Goal: Communication & Community: Answer question/provide support

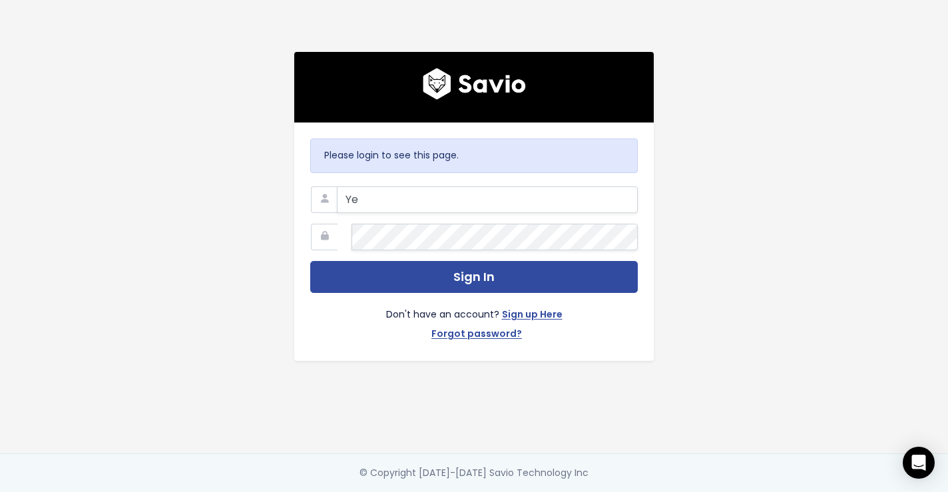
type input "Y"
click at [615, 491] on com-1password-button at bounding box center [474, 492] width 948 height 0
type input "ysant"
click at [619, 491] on com-1password-button at bounding box center [474, 492] width 948 height 0
click at [449, 201] on input "ysant" at bounding box center [487, 199] width 301 height 27
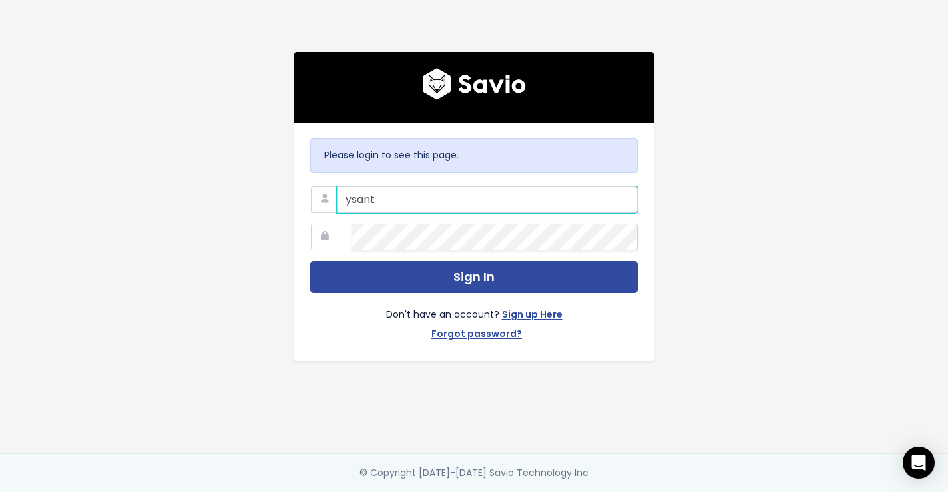
click at [449, 201] on input "ysant" at bounding box center [487, 199] width 301 height 27
type input "yesenia@betterworld.org"
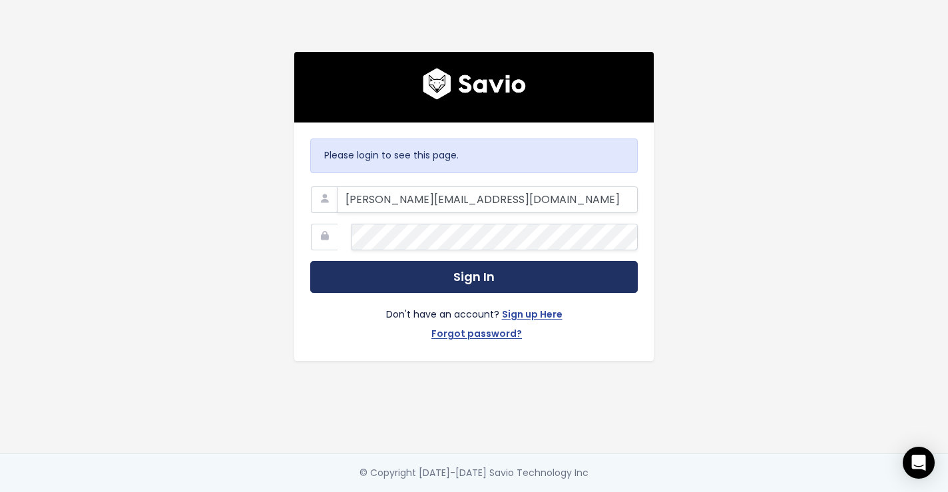
click at [477, 271] on button "Sign In" at bounding box center [474, 277] width 328 height 33
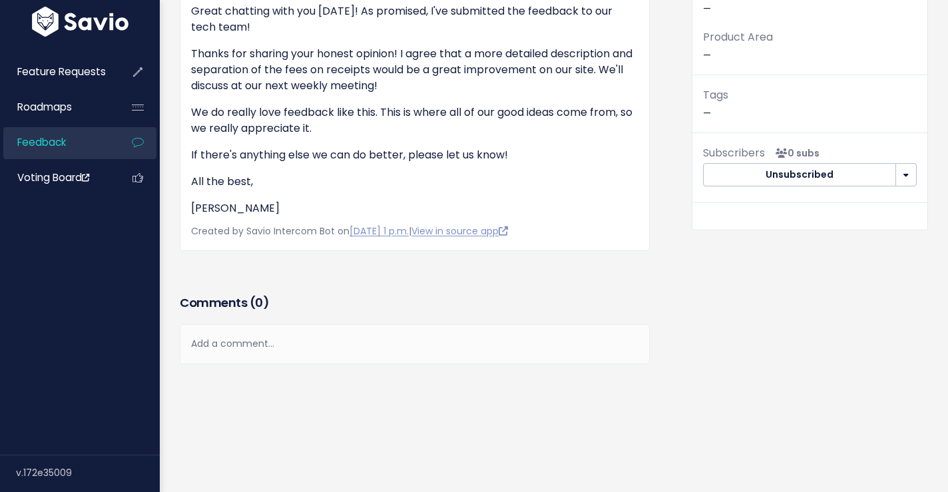
scroll to position [316, 0]
click at [275, 324] on div "Add a comment..." at bounding box center [415, 343] width 470 height 39
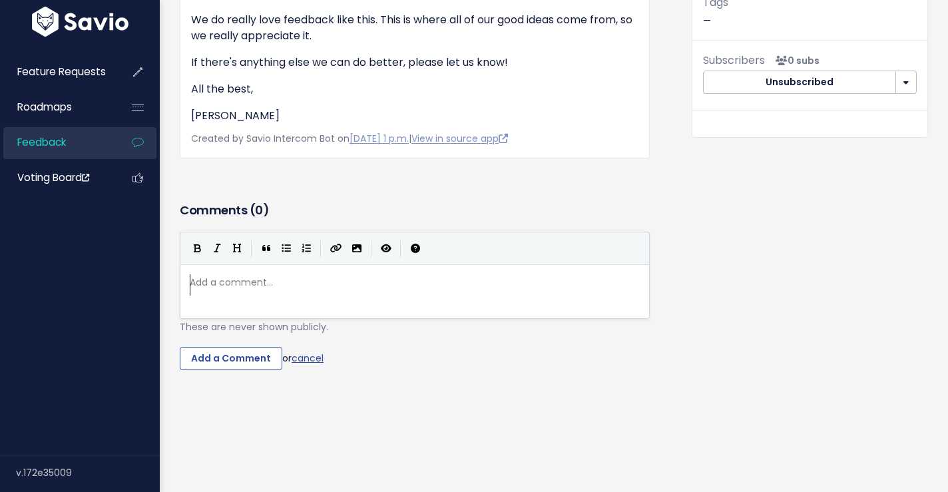
scroll to position [5, 0]
click at [292, 291] on pre "​" at bounding box center [414, 282] width 455 height 17
type textarea "Receipts combine both the transaction"
type textarea "."
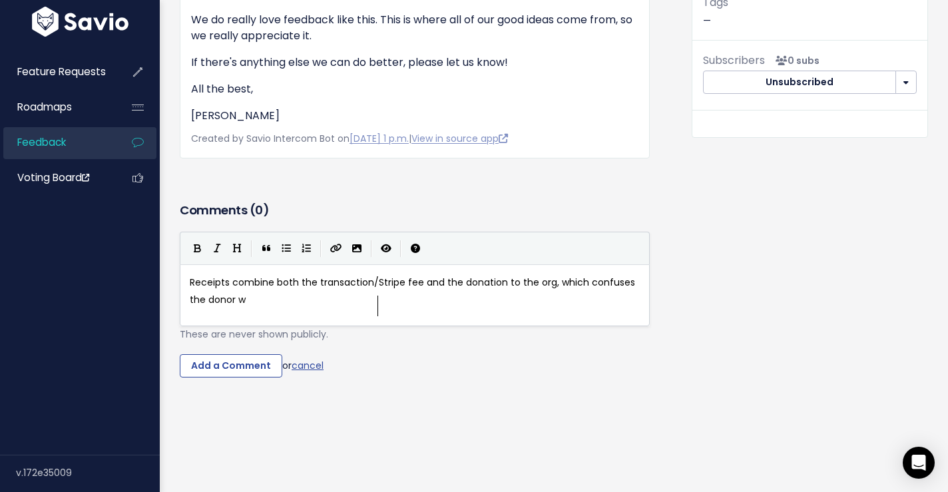
scroll to position [5, 409]
type textarea "/Stripe fee and the donation to the org, which confuses the donor who believe t"
type textarea "s h"
type textarea "the"
type textarea "y"
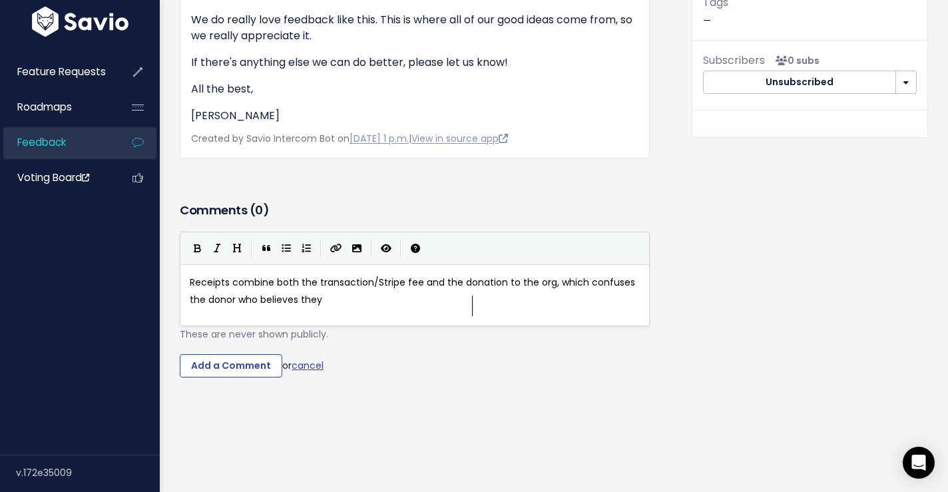
scroll to position [5, 9]
drag, startPoint x: 396, startPoint y: 384, endPoint x: 565, endPoint y: 383, distance: 168.4
type textarea "knows they donated one amount"
type textarea "t,"
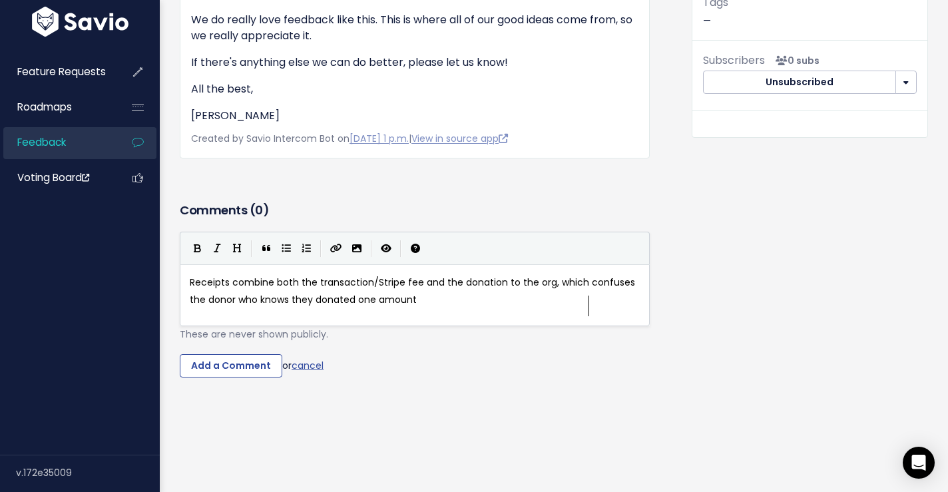
scroll to position [5, 5]
type textarea ". T"
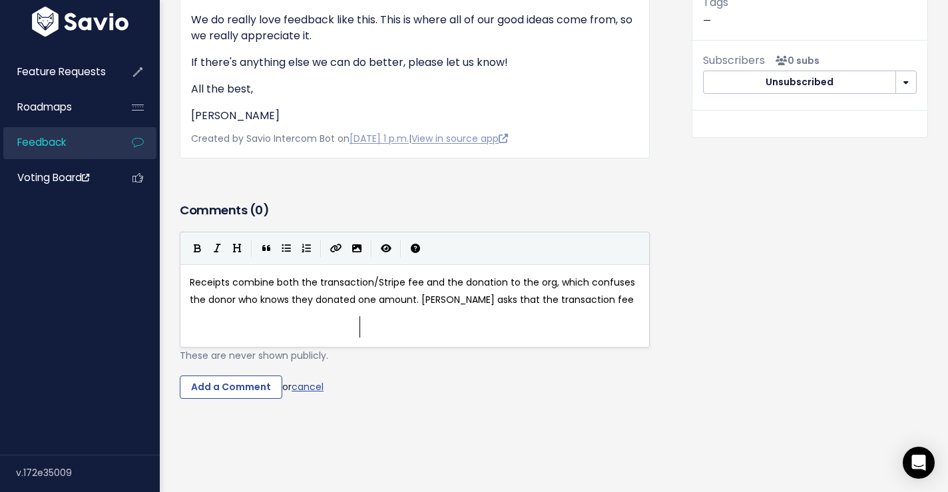
scroll to position [5, 193]
type textarea "Org asks that the transaction fee fi"
type textarea "is separated from the donation fo"
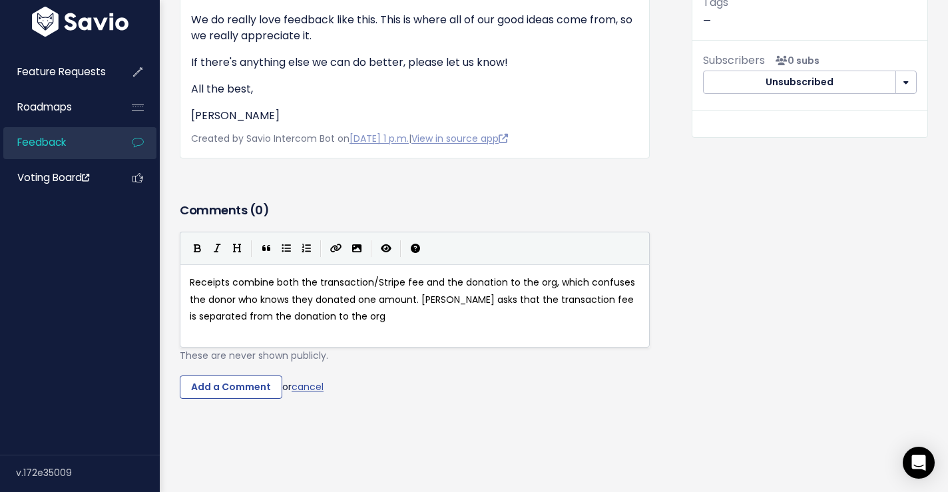
type textarea "to the org."
click at [356, 322] on span "Receipts combine both the transaction/Stripe fee and the donation to the org, w…" at bounding box center [414, 299] width 448 height 47
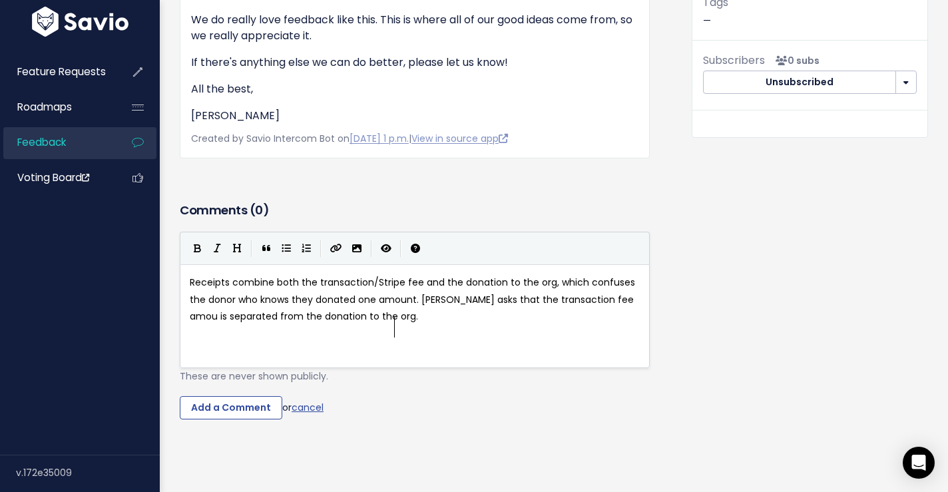
type textarea "amount"
click at [358, 325] on pre "Receipts combine both the transaction/Stripe fee and the donation to the org, w…" at bounding box center [414, 299] width 455 height 51
type textarea "M"
type textarea "They also mentioned o"
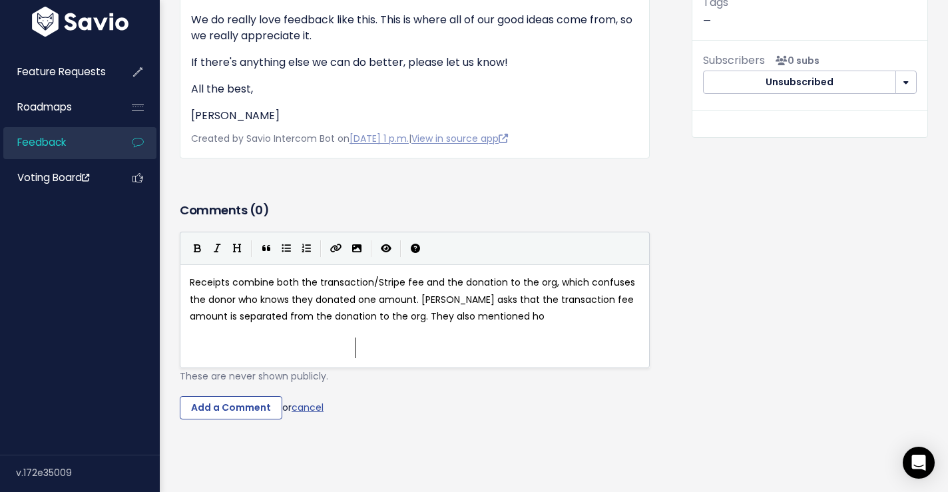
scroll to position [5, 27]
type textarea "how fees may nor"
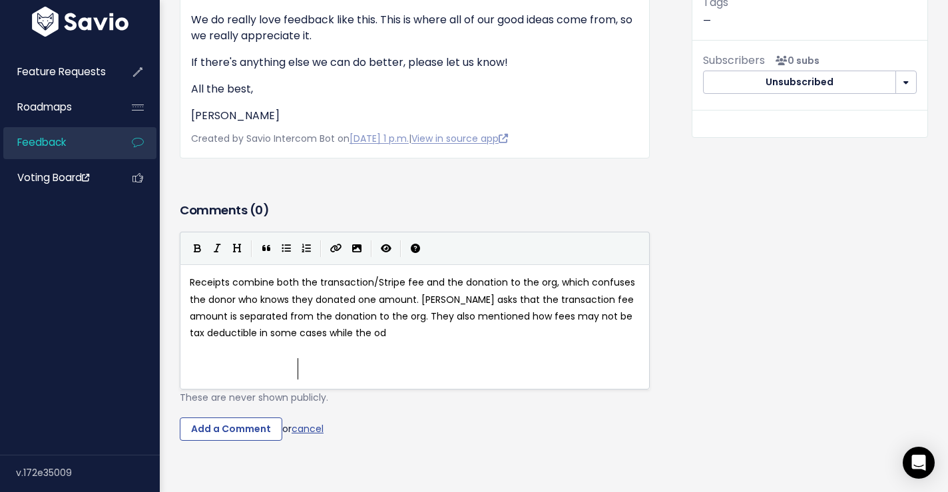
type textarea "t be tax deductible in some cases while the odna"
type textarea "donation i"
type textarea "is so it creates a"
type textarea "'s inconven"
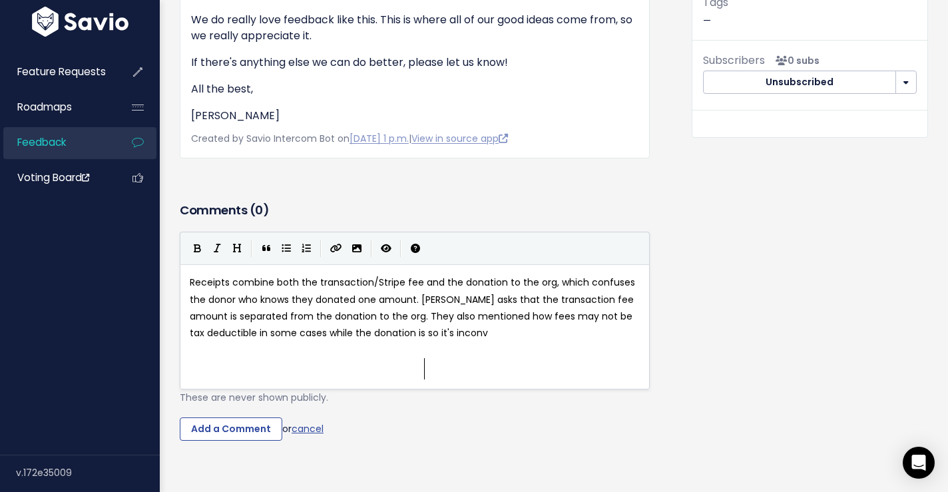
scroll to position [5, 64]
type textarea "could cause tax implications also"
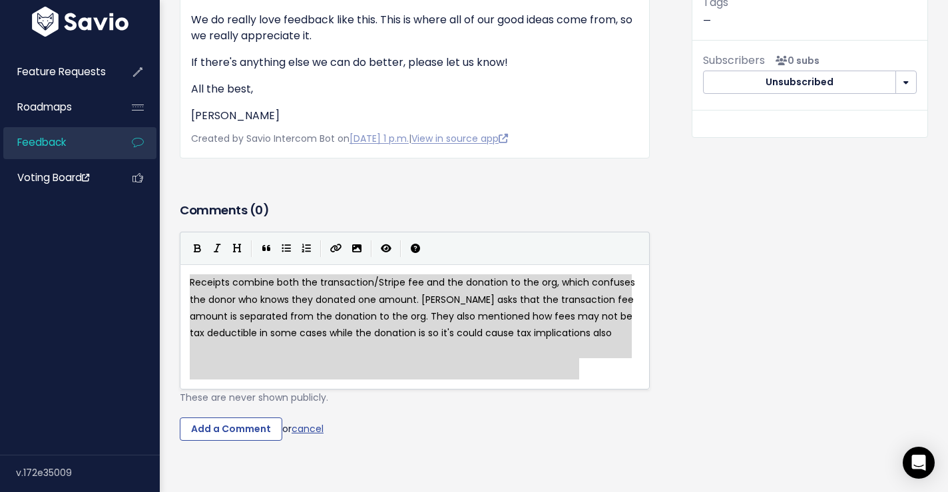
drag, startPoint x: 191, startPoint y: 364, endPoint x: 844, endPoint y: 453, distance: 658.5
type textarea "Receipts combine both the transaction/Stripe fee and the donation to the org, w…"
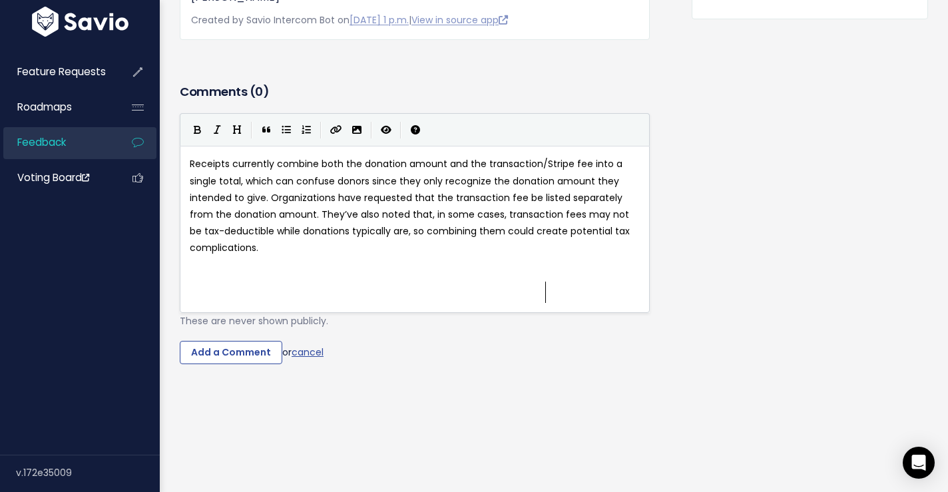
scroll to position [455, 0]
click at [319, 254] on span "Receipts currently combine both the donation amount and the transaction/Stripe …" at bounding box center [411, 205] width 443 height 97
type textarea "not"
click at [214, 134] on icon "Italic" at bounding box center [217, 129] width 7 height 9
click at [361, 134] on icon "Import an image" at bounding box center [356, 129] width 9 height 9
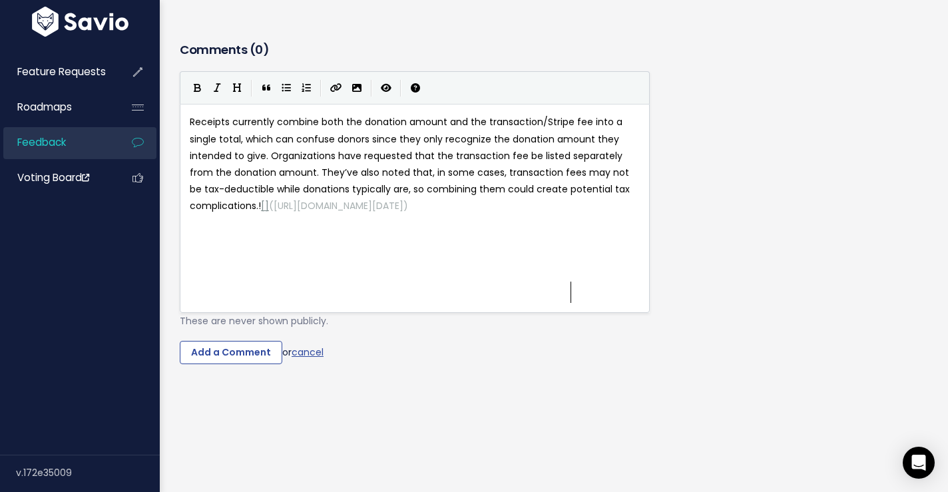
scroll to position [511, 0]
click at [266, 365] on input "Add a Comment" at bounding box center [231, 353] width 103 height 24
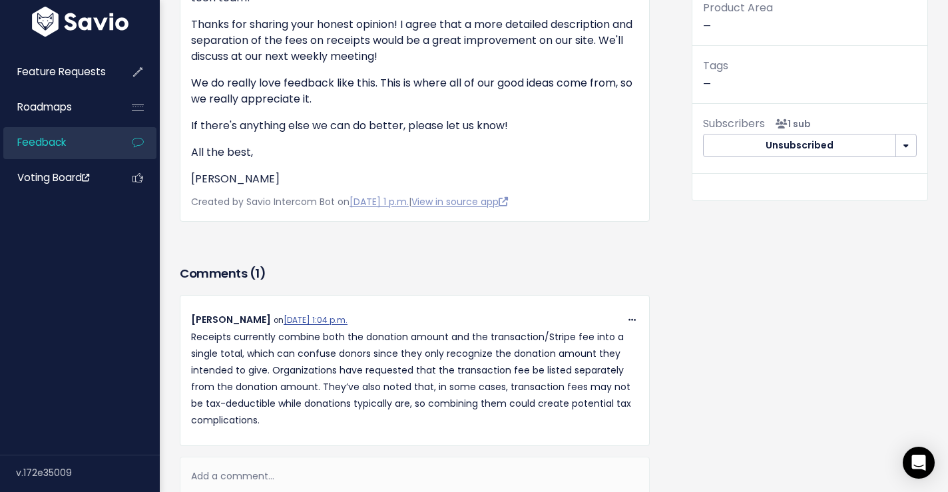
scroll to position [0, 0]
